Goal: Task Accomplishment & Management: Manage account settings

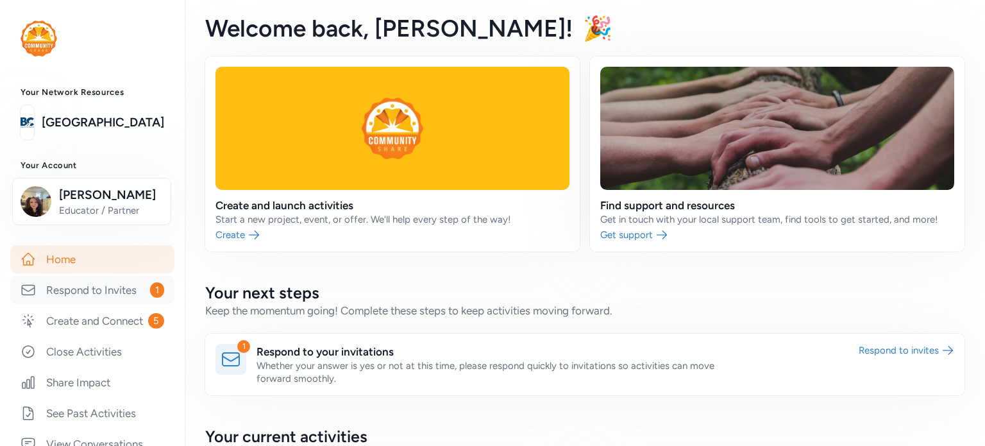
click at [126, 292] on link "Respond to Invites 1" at bounding box center [92, 290] width 164 height 28
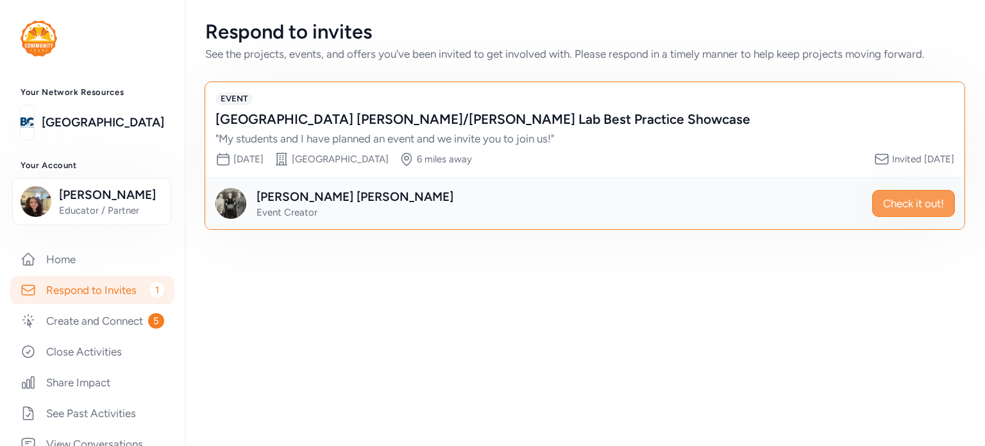
click at [885, 207] on span "Check it out!" at bounding box center [913, 203] width 61 height 15
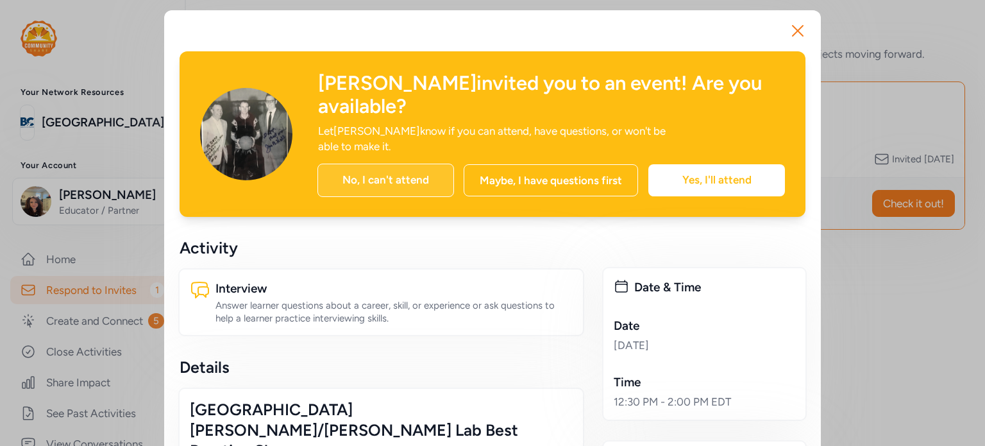
click at [384, 164] on div "No, I can't attend" at bounding box center [385, 180] width 137 height 33
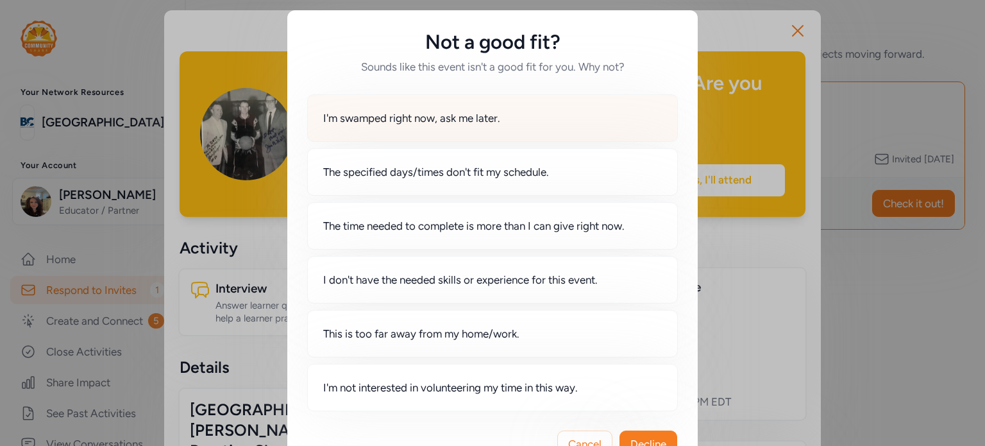
click at [413, 131] on div "I'm swamped right now, ask me later." at bounding box center [492, 117] width 371 height 47
click at [631, 436] on span "Decline" at bounding box center [648, 443] width 36 height 15
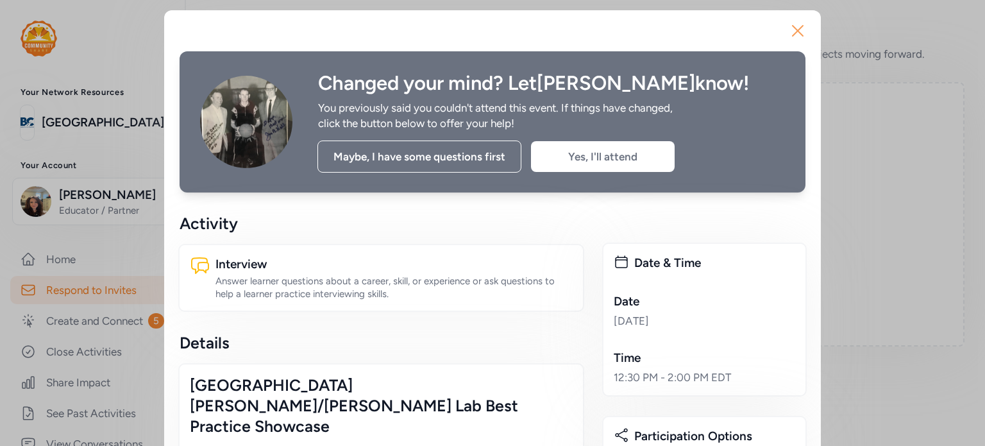
click at [790, 35] on icon "button" at bounding box center [798, 31] width 21 height 21
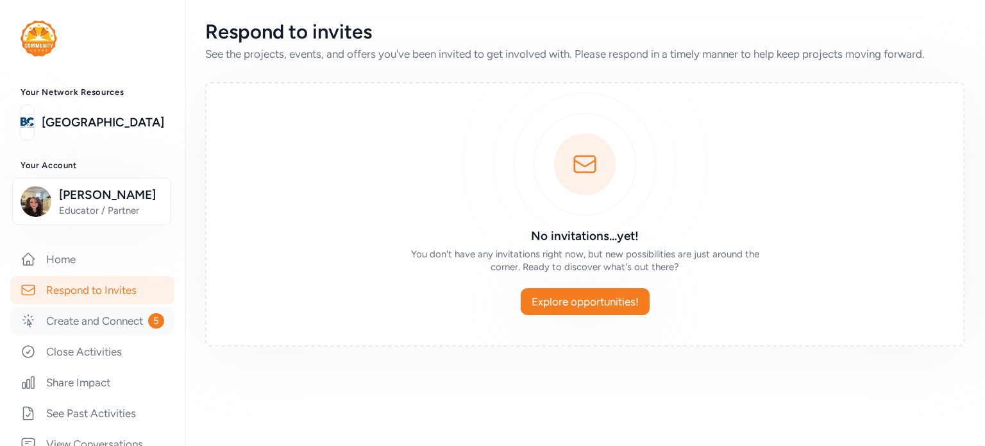
click at [83, 329] on link "Create and Connect 5" at bounding box center [92, 321] width 164 height 28
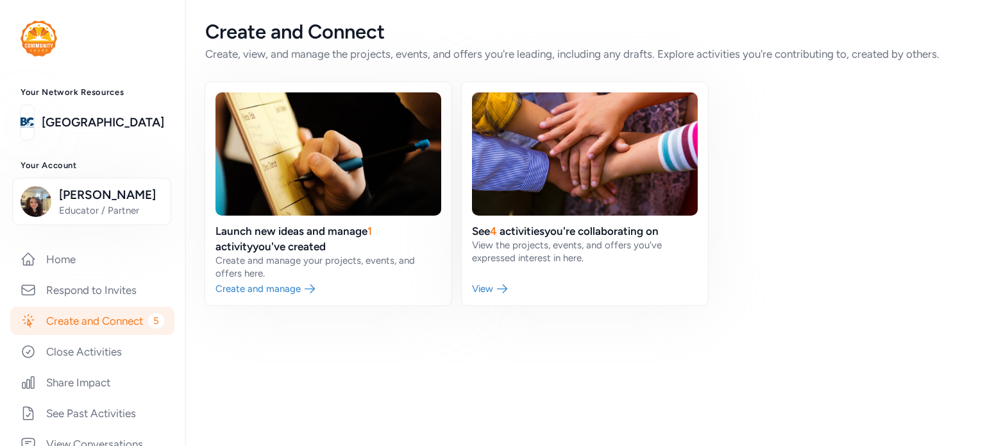
click at [148, 328] on span "5" at bounding box center [156, 320] width 16 height 15
click at [278, 294] on link at bounding box center [328, 193] width 246 height 223
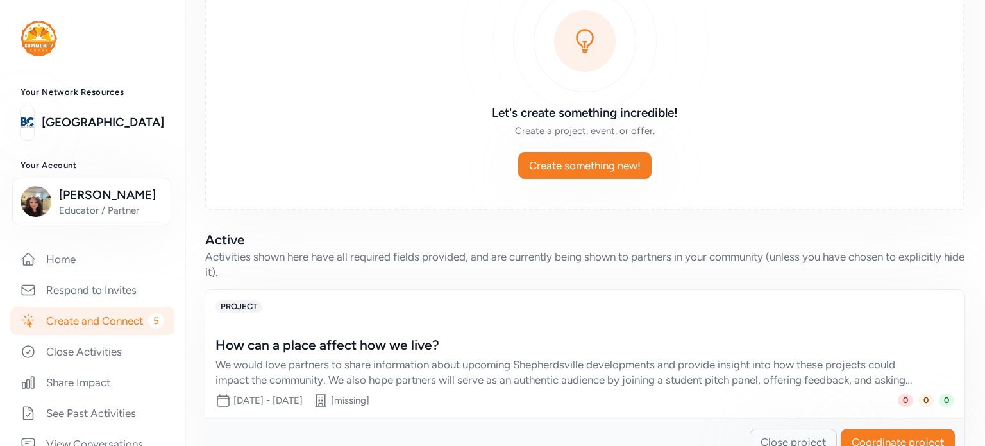
scroll to position [169, 0]
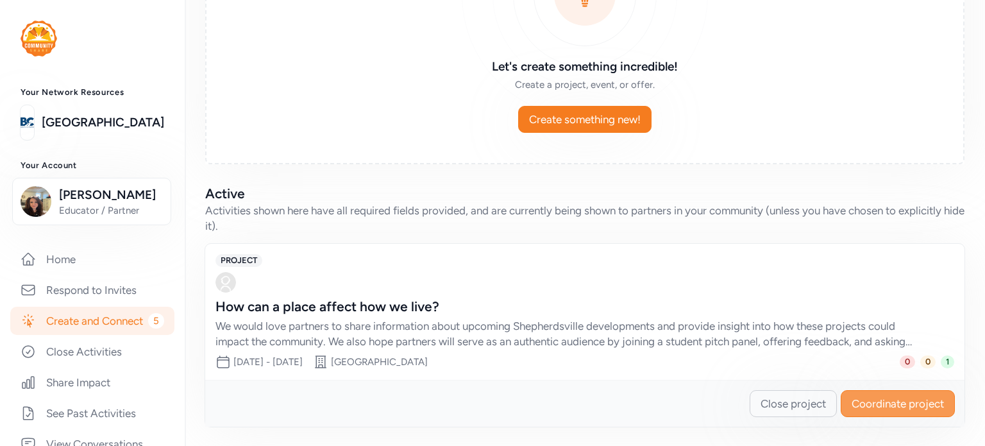
click at [872, 407] on span "Coordinate project" at bounding box center [898, 403] width 92 height 15
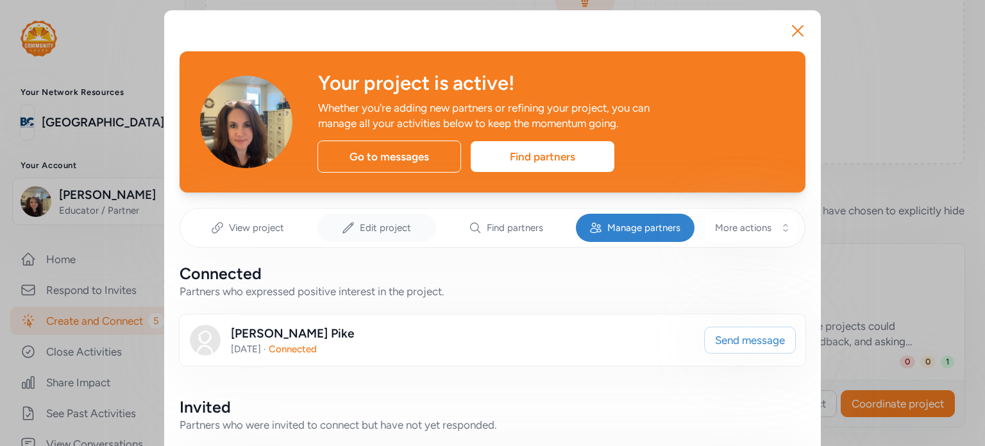
click at [360, 228] on span "Edit project" at bounding box center [385, 227] width 51 height 13
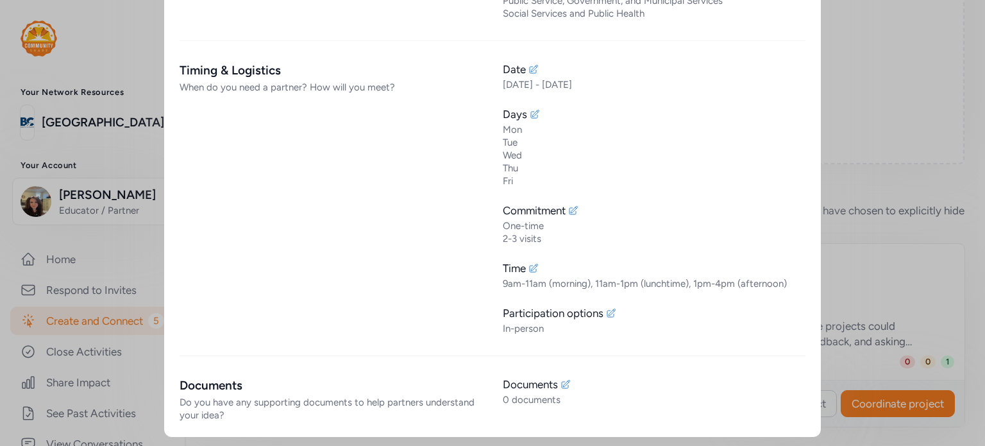
scroll to position [1162, 0]
drag, startPoint x: 167, startPoint y: 41, endPoint x: 813, endPoint y: 352, distance: 716.9
click at [0, 0] on div "1007x485 frames : 0 0 / 15 secs" at bounding box center [0, 0] width 0 height 0
click at [0, 0] on icon at bounding box center [0, 0] width 0 height 0
